Goal: Task Accomplishment & Management: Use online tool/utility

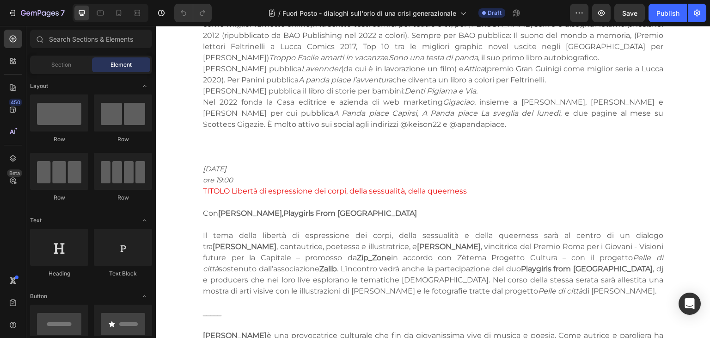
scroll to position [1661, 0]
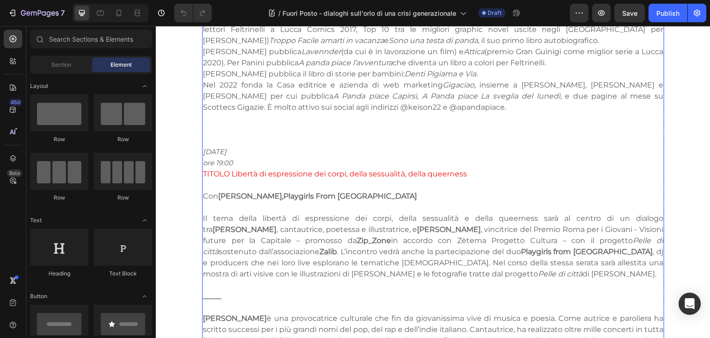
click at [220, 191] on strong "[PERSON_NAME]," at bounding box center [250, 195] width 65 height 9
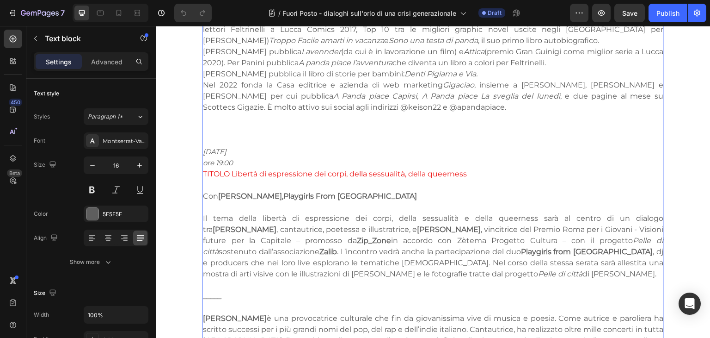
click at [218, 191] on strong "[PERSON_NAME]," at bounding box center [250, 195] width 65 height 9
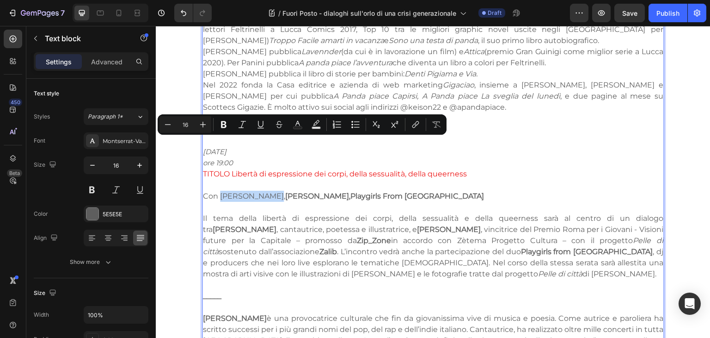
drag, startPoint x: 217, startPoint y: 142, endPoint x: 264, endPoint y: 141, distance: 47.2
click at [264, 190] on p "Con [PERSON_NAME], [PERSON_NAME], Playgirls From [GEOGRAPHIC_DATA]" at bounding box center [433, 195] width 461 height 11
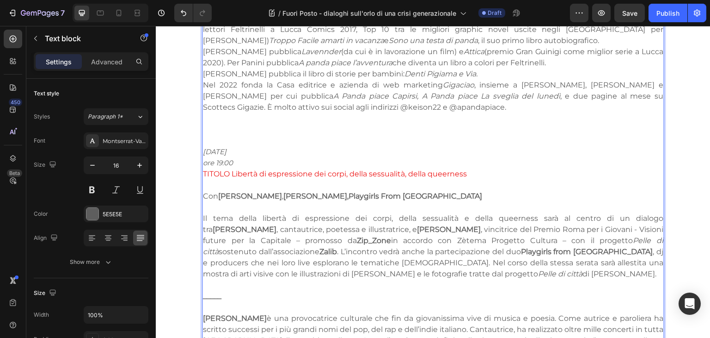
click at [357, 236] on strong "Zip_Zone" at bounding box center [374, 240] width 34 height 9
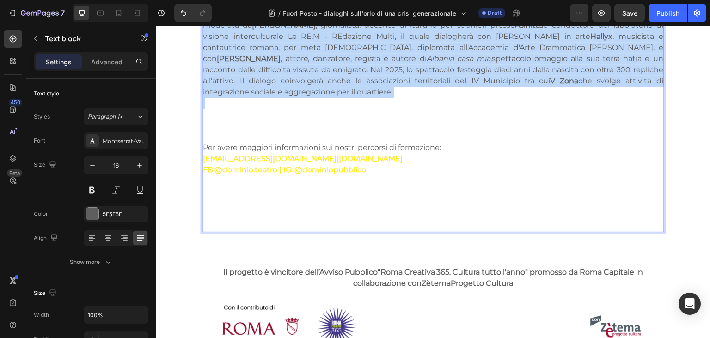
scroll to position [2152, 0]
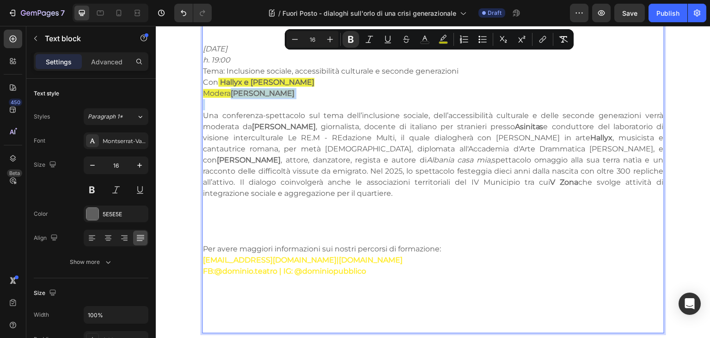
drag, startPoint x: 233, startPoint y: 197, endPoint x: 279, endPoint y: 50, distance: 153.4
click at [279, 99] on p "Rich Text Editor. Editing area: main" at bounding box center [433, 104] width 461 height 11
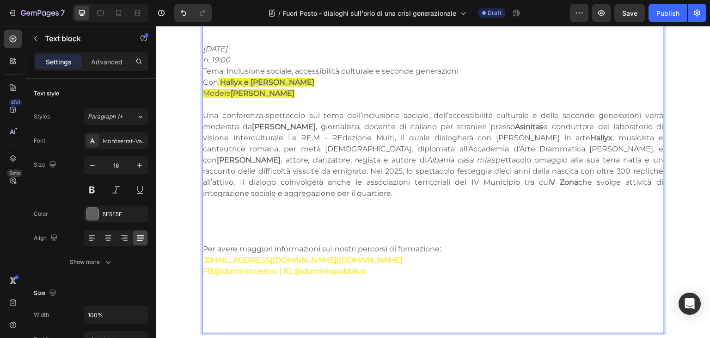
click at [246, 138] on p "Una conferenza-spettacolo sul tema dell’inclusione sociale, dell’accessibilità …" at bounding box center [433, 154] width 461 height 89
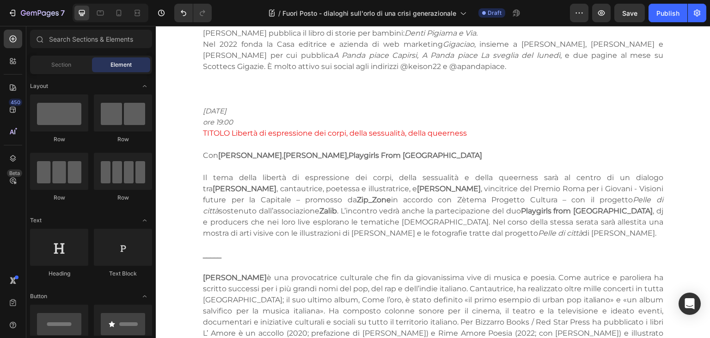
scroll to position [1664, 0]
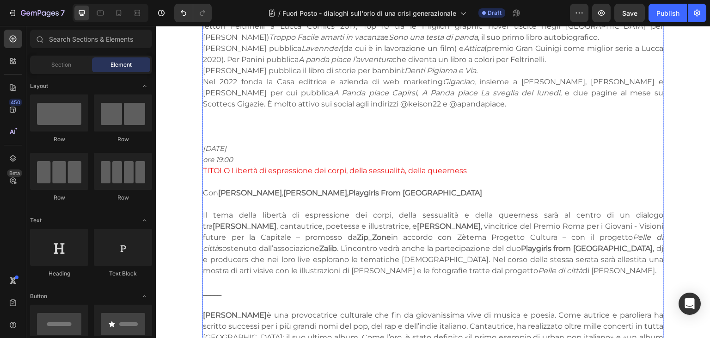
click at [226, 298] on p "Rich Text Editor. Editing area: main" at bounding box center [433, 303] width 461 height 11
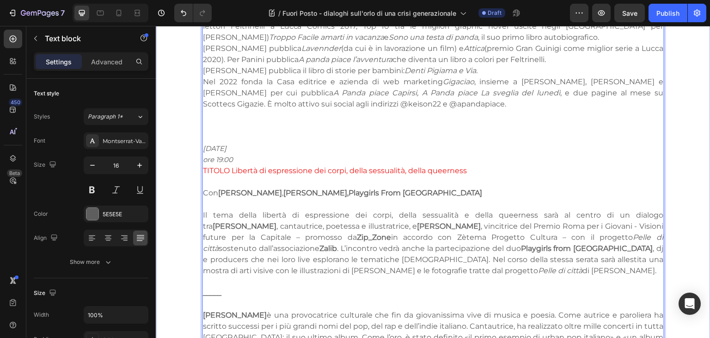
drag, startPoint x: 230, startPoint y: 245, endPoint x: 196, endPoint y: 245, distance: 33.8
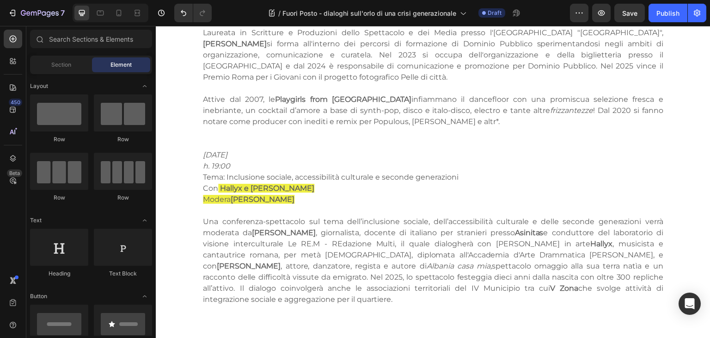
scroll to position [2033, 0]
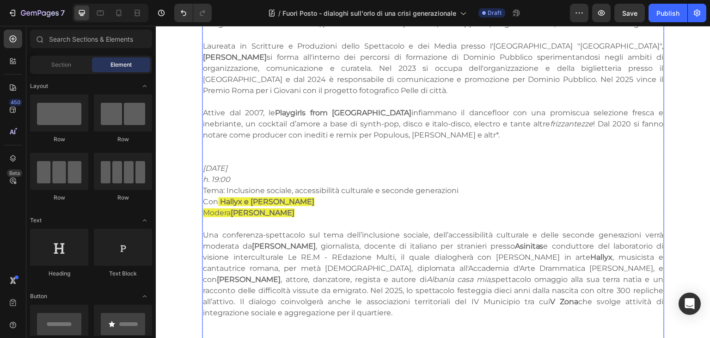
click at [242, 258] on p "Una conferenza-spettacolo sul tema dell’inclusione sociale, dell’accessibilità …" at bounding box center [433, 273] width 461 height 89
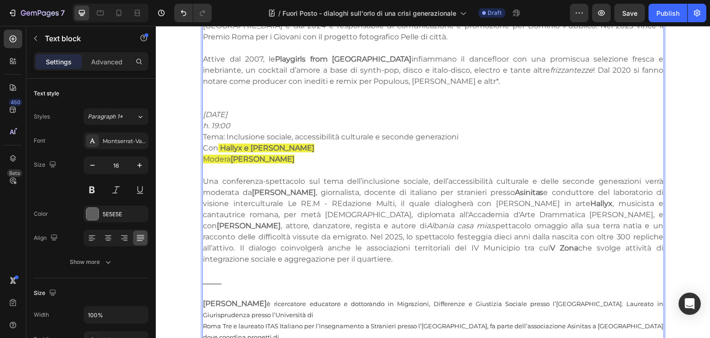
scroll to position [2092, 0]
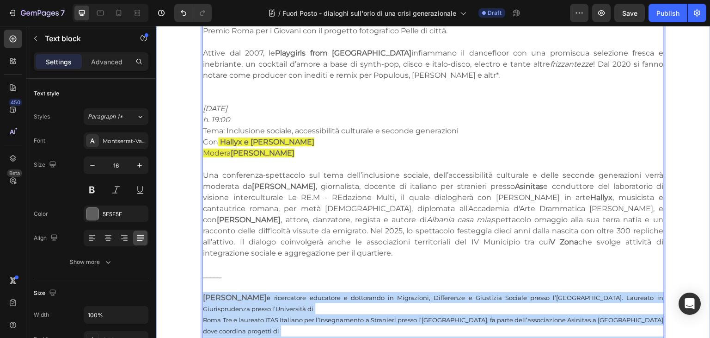
drag, startPoint x: 556, startPoint y: 325, endPoint x: 196, endPoint y: 245, distance: 368.6
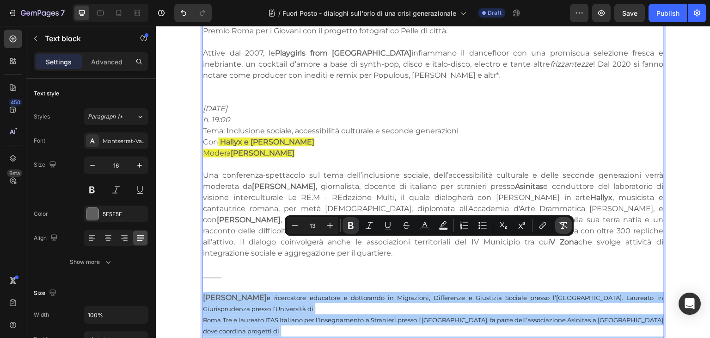
click at [561, 227] on icon "Editor contextual toolbar" at bounding box center [563, 225] width 9 height 9
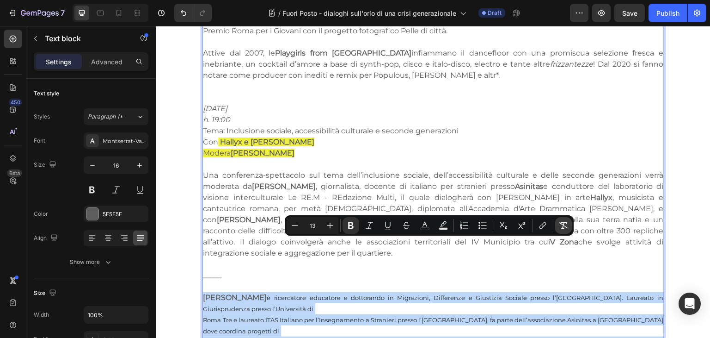
type input "16"
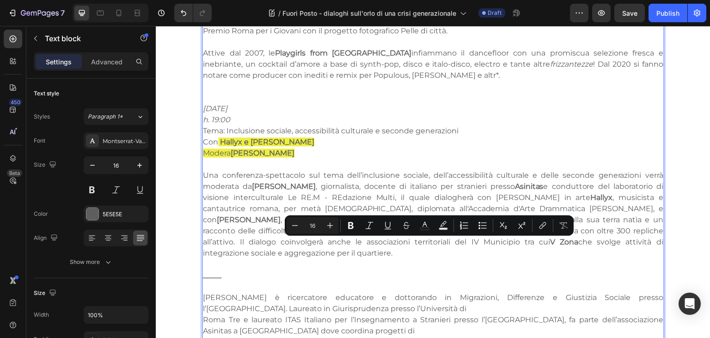
click at [227, 292] on p "[PERSON_NAME] è ricercatore educatore e dottorando in Migrazioni, Differenze e …" at bounding box center [433, 342] width 461 height 100
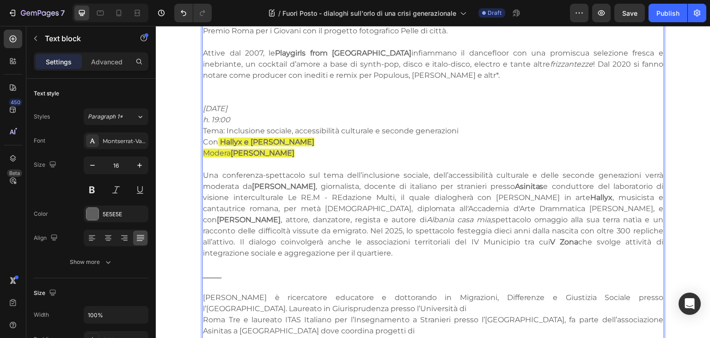
click at [204, 292] on p "[PERSON_NAME] è ricercatore educatore e dottorando in Migrazioni, Differenze e …" at bounding box center [433, 342] width 461 height 100
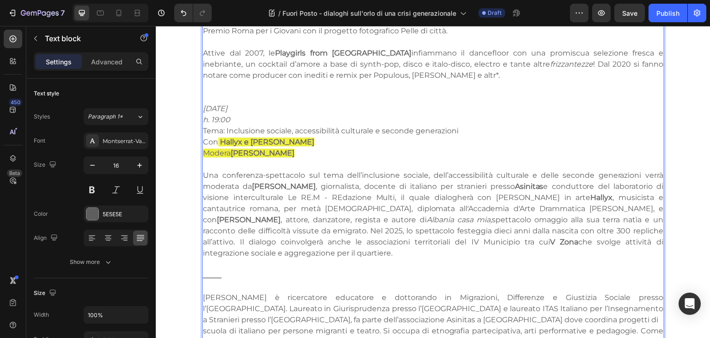
click at [205, 292] on p "[PERSON_NAME] è ricercatore educatore e dottorando in Migrazioni, Differenze e …" at bounding box center [433, 336] width 461 height 89
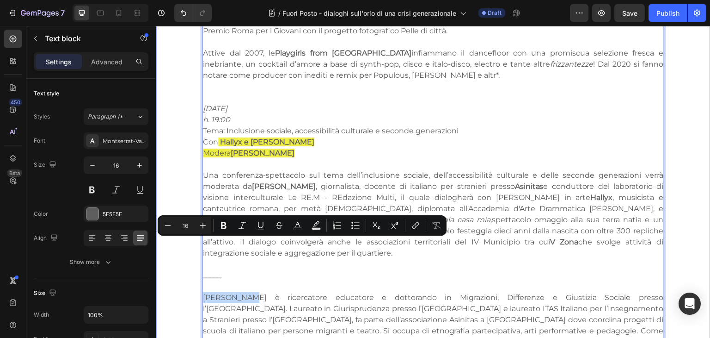
drag, startPoint x: 246, startPoint y: 243, endPoint x: 190, endPoint y: 249, distance: 55.8
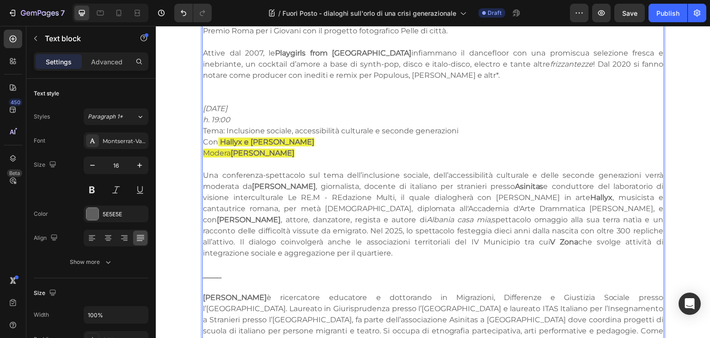
click at [257, 148] on strong "[PERSON_NAME]" at bounding box center [263, 152] width 64 height 9
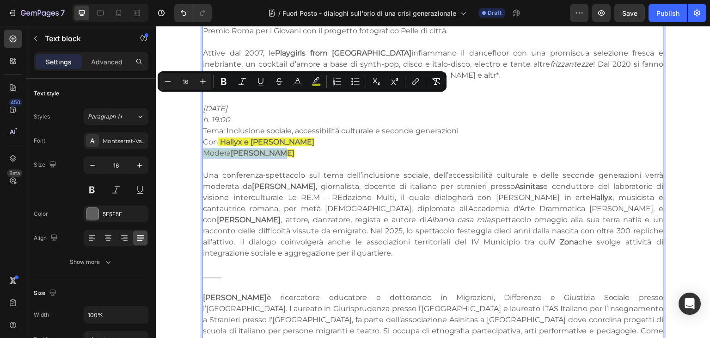
drag, startPoint x: 289, startPoint y: 102, endPoint x: 197, endPoint y: 97, distance: 92.2
click at [308, 80] on button "color" at bounding box center [316, 81] width 17 height 17
type input "EAEA0B"
type input "77"
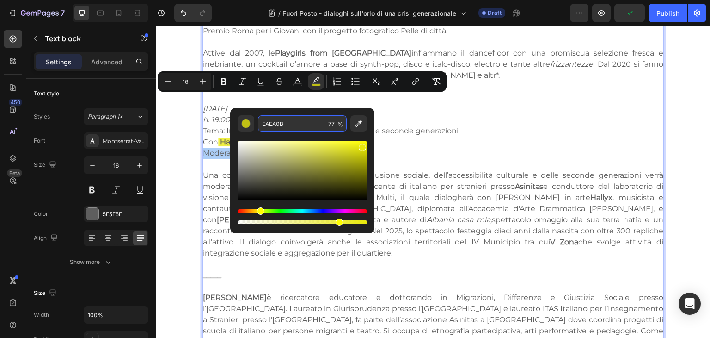
click at [294, 124] on input "EAEA0B" at bounding box center [291, 123] width 67 height 17
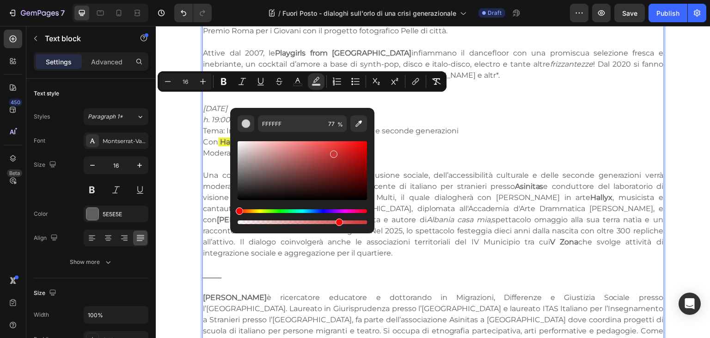
click at [332, 152] on div "Editor contextual toolbar" at bounding box center [302, 170] width 129 height 59
click at [298, 129] on input "CE3737" at bounding box center [291, 123] width 67 height 17
type input "FFFFFF"
click at [469, 147] on p "[PERSON_NAME]" at bounding box center [433, 152] width 461 height 11
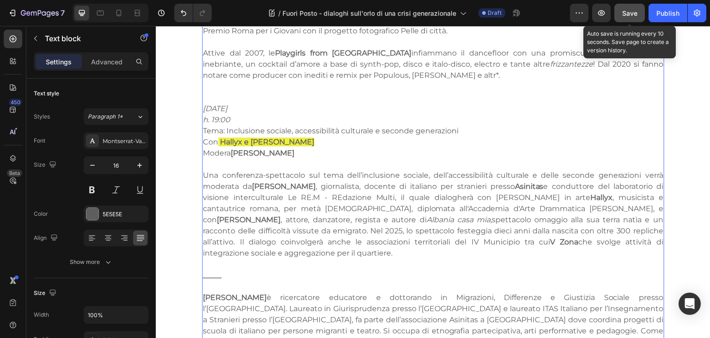
click at [633, 14] on span "Save" at bounding box center [629, 13] width 15 height 8
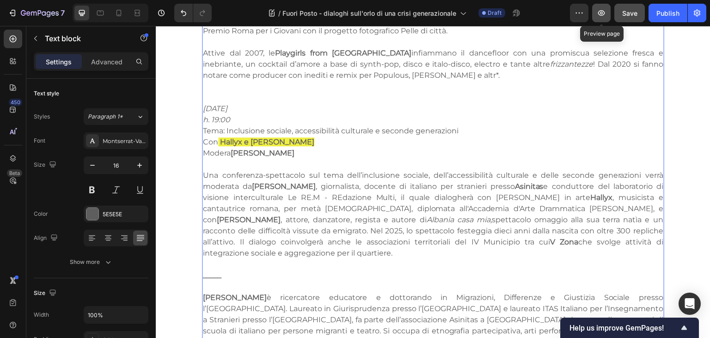
click at [606, 14] on icon "button" at bounding box center [601, 12] width 9 height 9
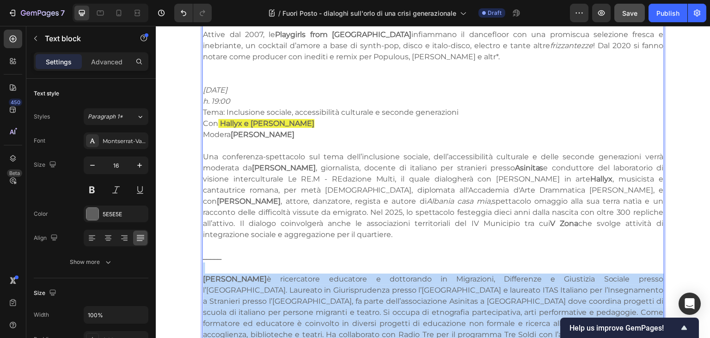
scroll to position [2114, 0]
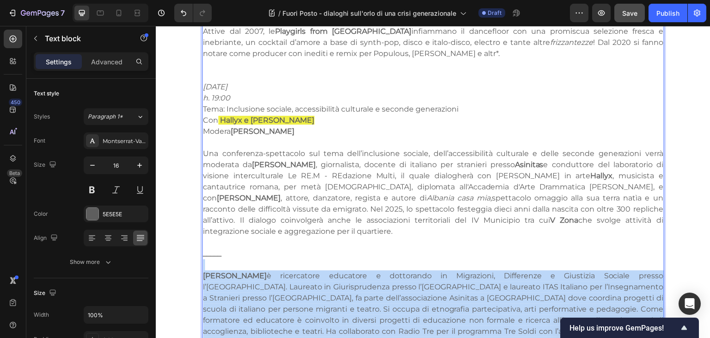
drag, startPoint x: 200, startPoint y: 237, endPoint x: 247, endPoint y: 325, distance: 99.7
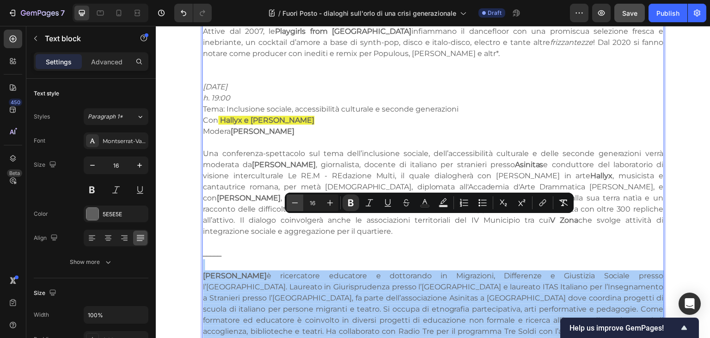
click at [293, 200] on icon "Editor contextual toolbar" at bounding box center [294, 202] width 9 height 9
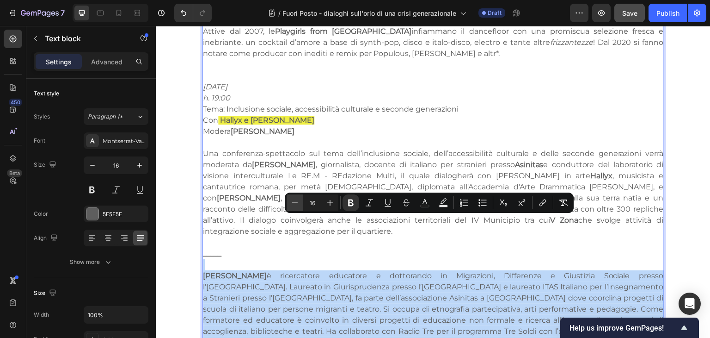
type input "15"
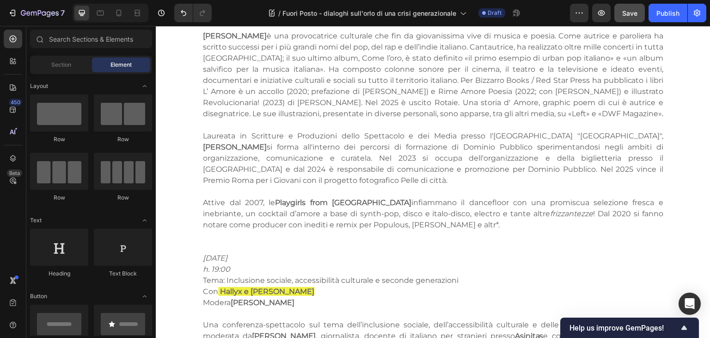
scroll to position [1893, 0]
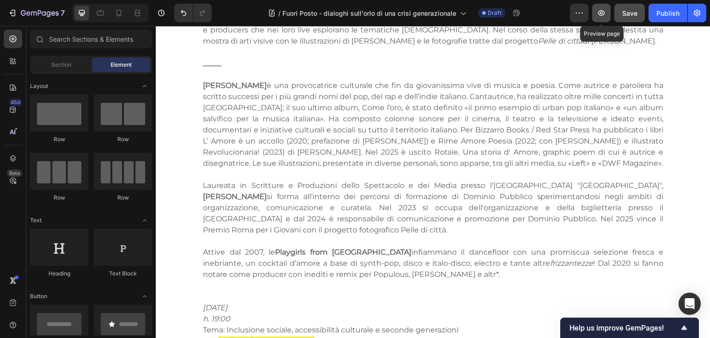
click at [602, 15] on icon "button" at bounding box center [601, 13] width 7 height 6
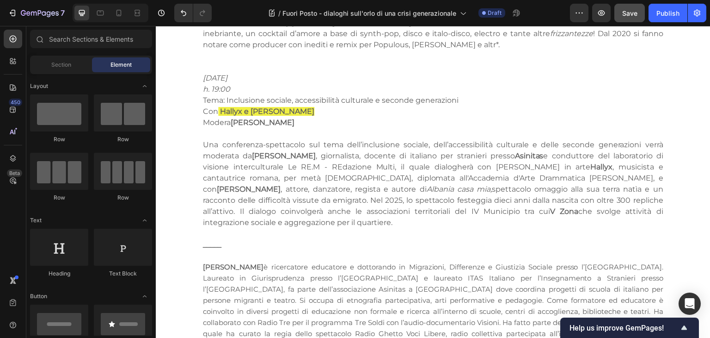
scroll to position [2130, 0]
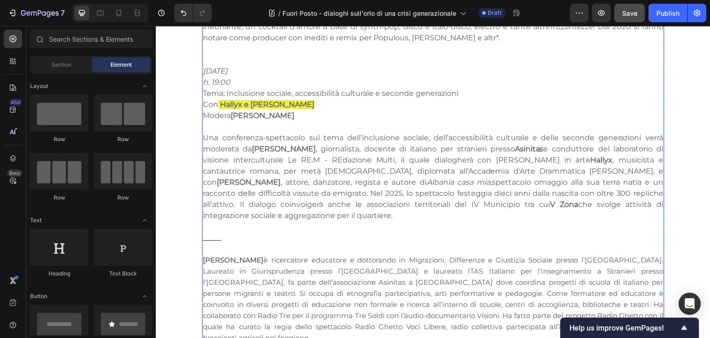
click at [300, 288] on p "[PERSON_NAME] è ricercatore educatore e dottorando in Migrazioni, Differenze e …" at bounding box center [433, 298] width 461 height 89
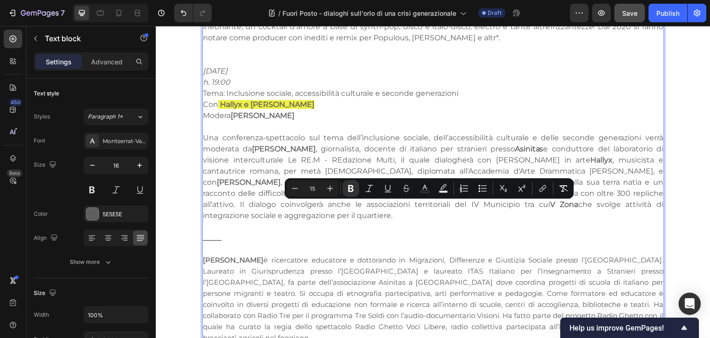
drag, startPoint x: 252, startPoint y: 287, endPoint x: 197, endPoint y: 206, distance: 97.8
click at [295, 190] on icon "Editor contextual toolbar" at bounding box center [294, 188] width 9 height 9
type input "14"
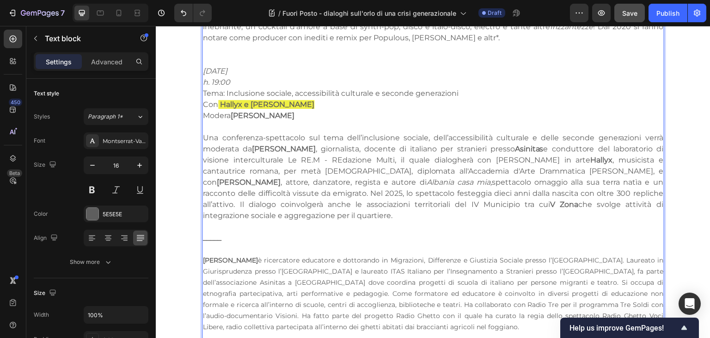
click at [621, 77] on p "h. 19:00" at bounding box center [433, 82] width 461 height 11
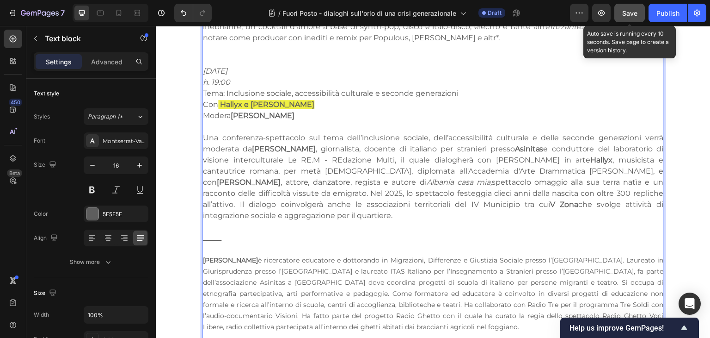
click at [623, 14] on span "Save" at bounding box center [629, 13] width 15 height 8
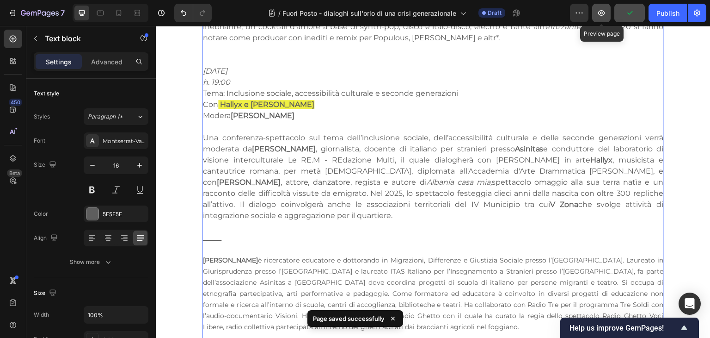
click at [597, 13] on button "button" at bounding box center [601, 13] width 18 height 18
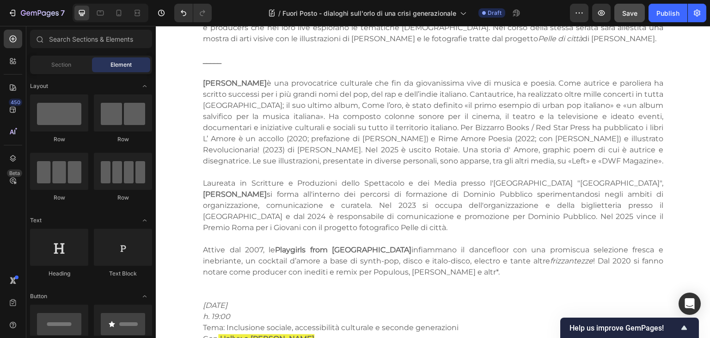
scroll to position [1952, 0]
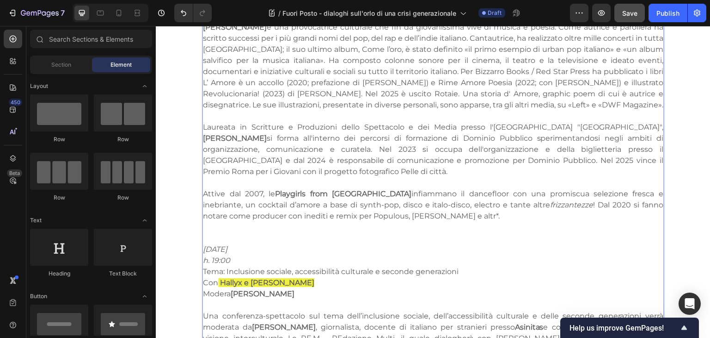
click at [278, 278] on strong "Hallyx e [PERSON_NAME]" at bounding box center [267, 282] width 94 height 9
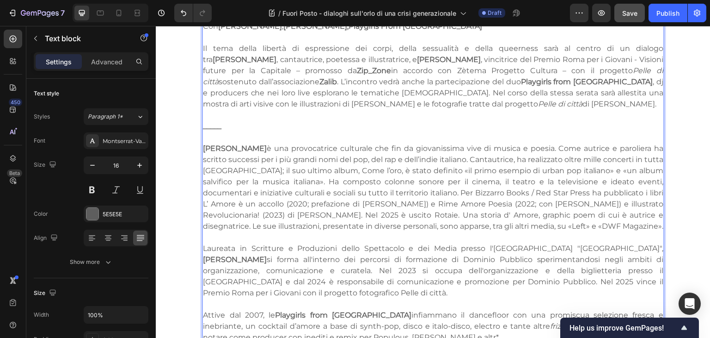
scroll to position [1947, 0]
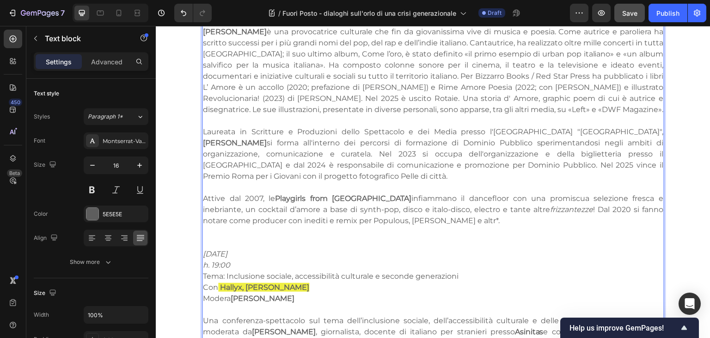
click at [220, 283] on strong "Hallyx, [PERSON_NAME]" at bounding box center [264, 287] width 89 height 9
click at [319, 283] on strong "Hallyx, [PERSON_NAME]" at bounding box center [330, 287] width 89 height 9
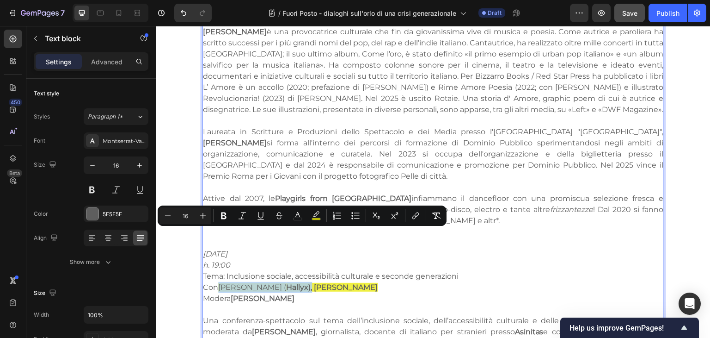
drag, startPoint x: 215, startPoint y: 234, endPoint x: 324, endPoint y: 234, distance: 109.6
click at [324, 283] on span "[PERSON_NAME] ( Hallyx), [PERSON_NAME]" at bounding box center [298, 287] width 160 height 9
click at [359, 304] on p "Rich Text Editor. Editing area: main" at bounding box center [433, 309] width 461 height 11
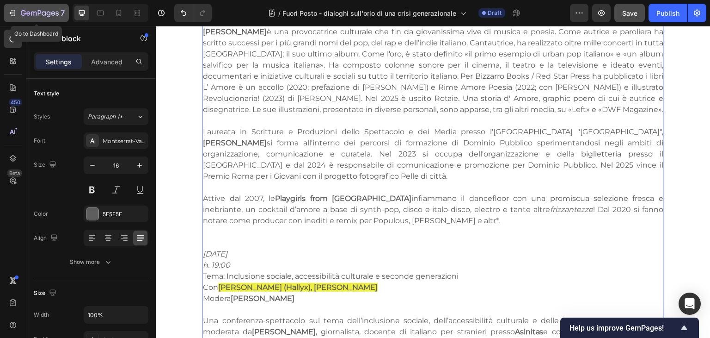
click at [22, 12] on icon "button" at bounding box center [40, 14] width 38 height 8
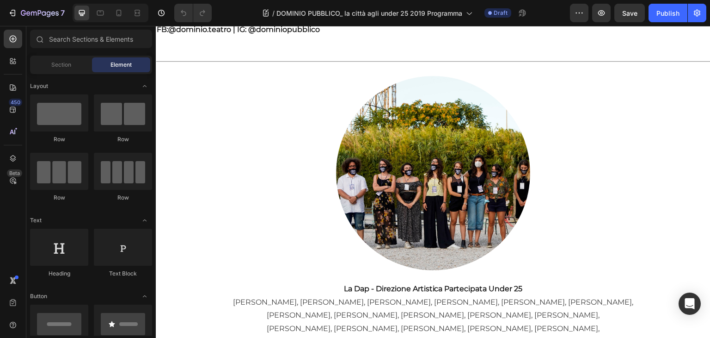
scroll to position [2785, 0]
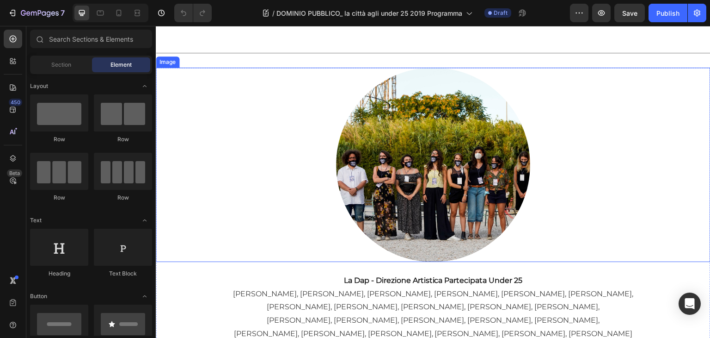
click at [426, 160] on img at bounding box center [433, 165] width 194 height 194
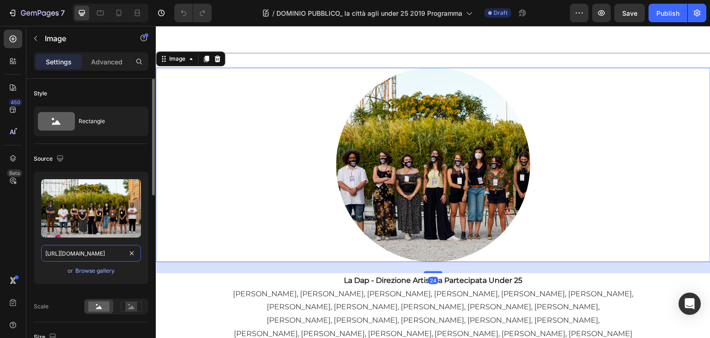
click at [100, 252] on input "[URL][DOMAIN_NAME]" at bounding box center [91, 253] width 100 height 17
paste input "967684/DSC04383_jkomy7"
type input "[URL][DOMAIN_NAME]"
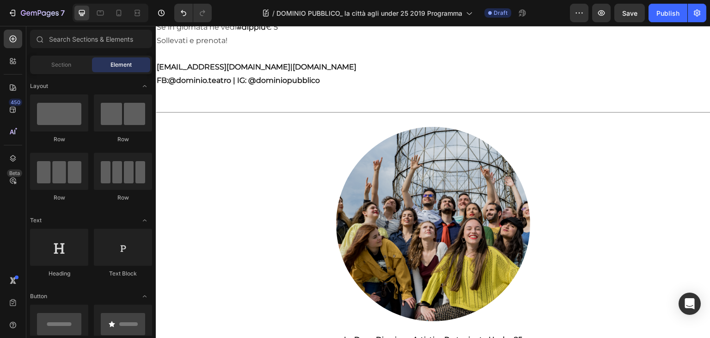
scroll to position [2731, 0]
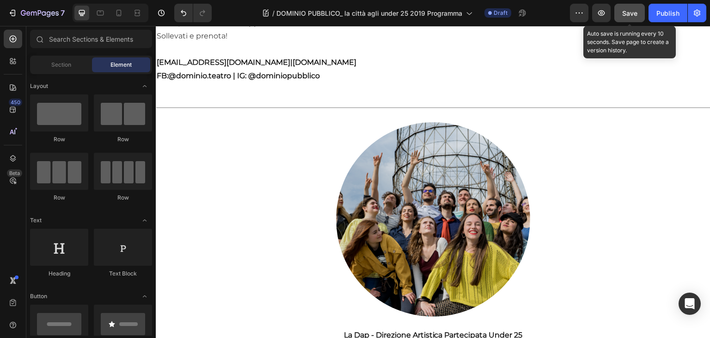
click at [620, 17] on button "Save" at bounding box center [629, 13] width 31 height 18
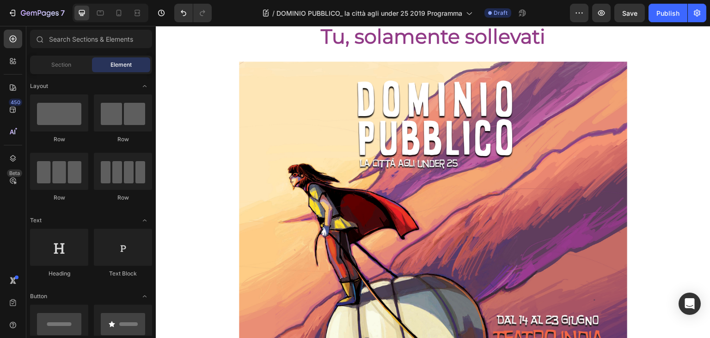
scroll to position [0, 0]
